Goal: Task Accomplishment & Management: Manage account settings

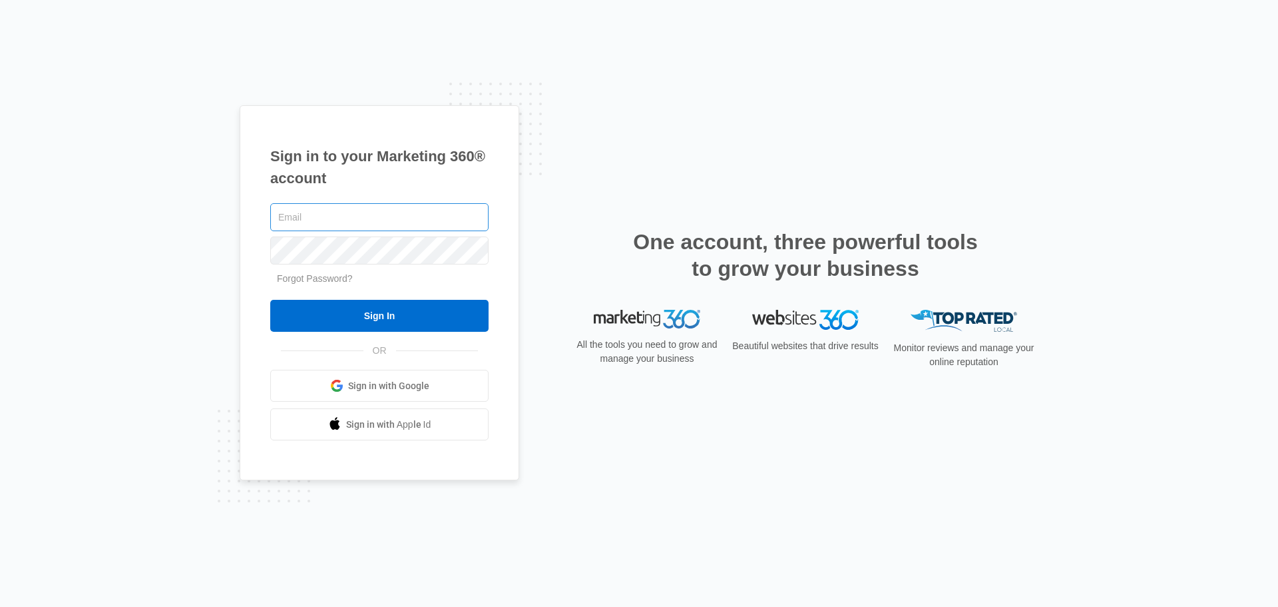
click at [318, 220] on input "text" at bounding box center [379, 217] width 218 height 28
type input "[PERSON_NAME][EMAIL_ADDRESS][PERSON_NAME][DOMAIN_NAME]"
click at [270, 300] on input "Sign In" at bounding box center [379, 316] width 218 height 32
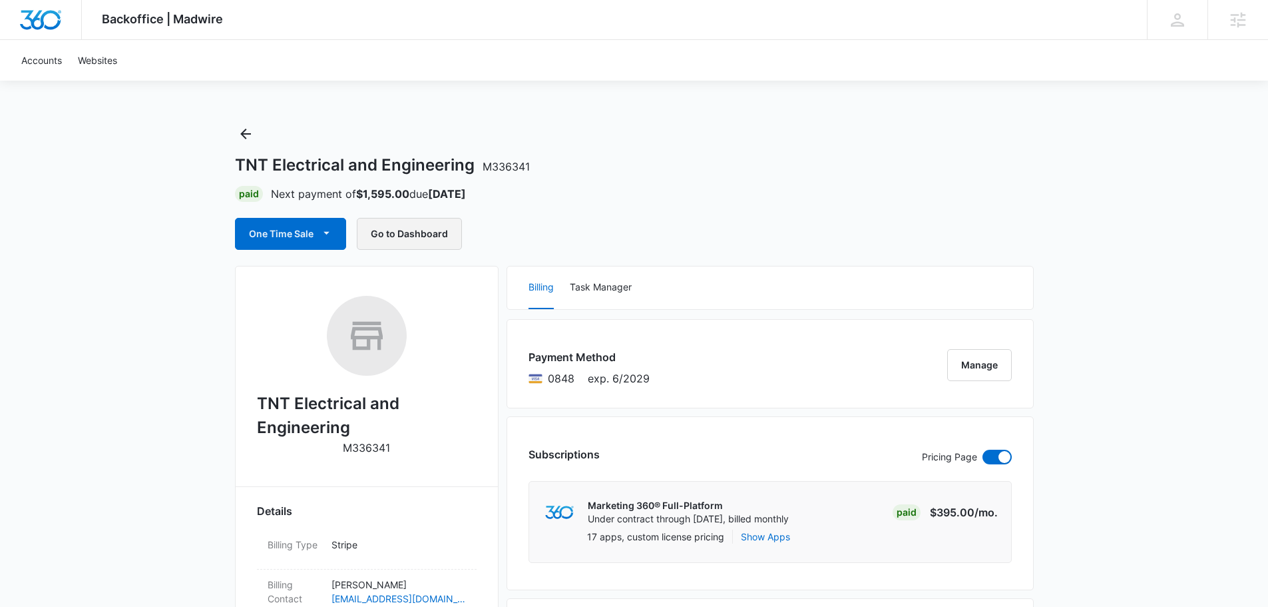
click at [417, 232] on button "Go to Dashboard" at bounding box center [409, 234] width 105 height 32
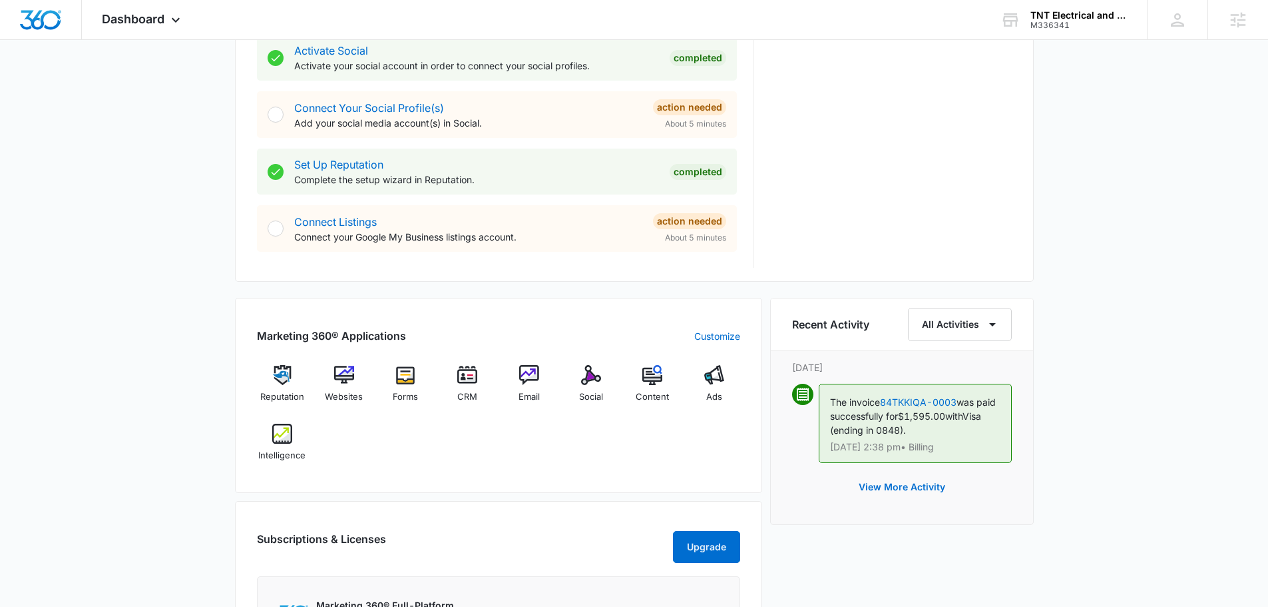
scroll to position [557, 0]
